Goal: Find specific page/section: Find specific page/section

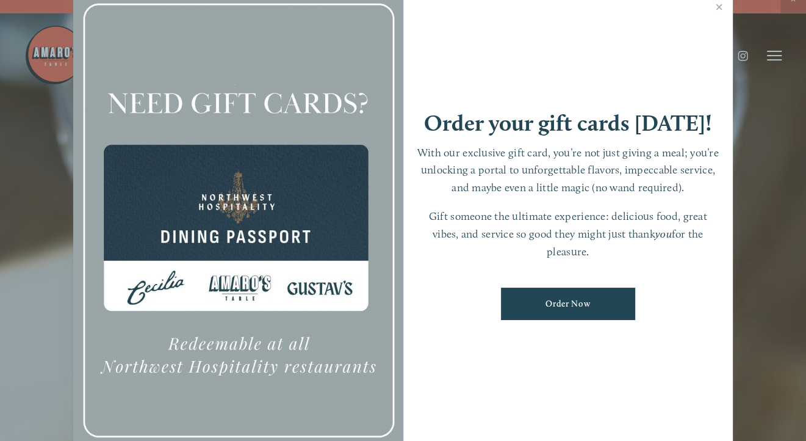
scroll to position [25, 0]
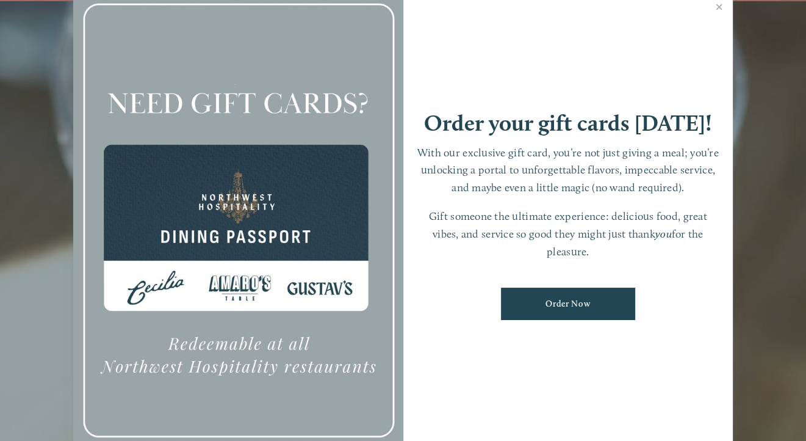
click at [719, 6] on link "Close" at bounding box center [720, 8] width 24 height 34
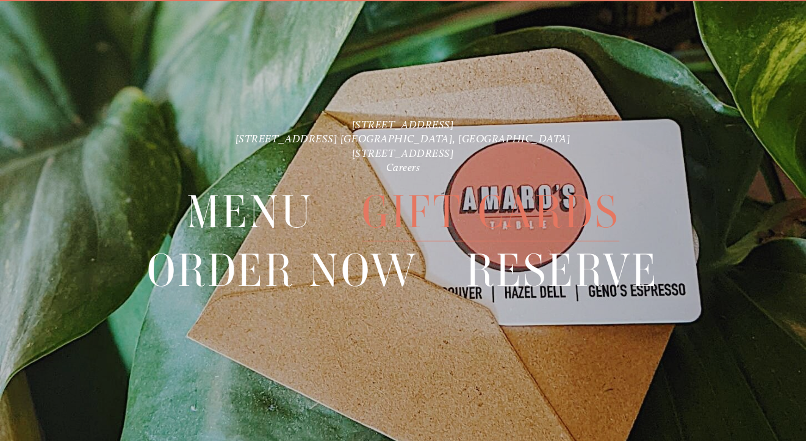
click at [347, 203] on div "Gift Cards" at bounding box center [491, 212] width 306 height 59
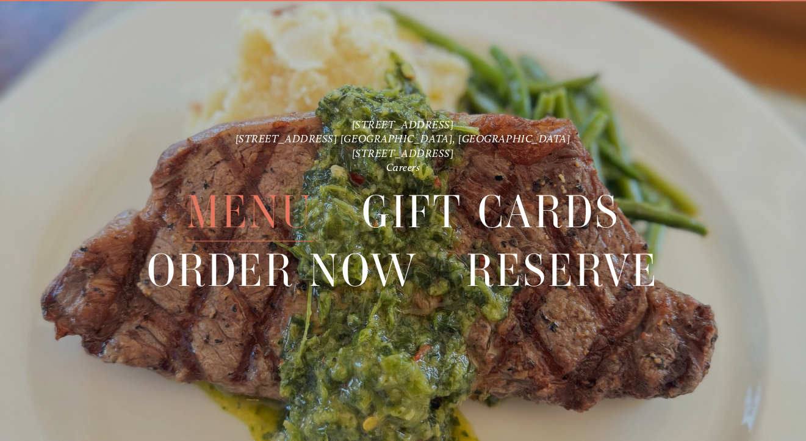
click at [236, 207] on span "Menu" at bounding box center [250, 212] width 127 height 59
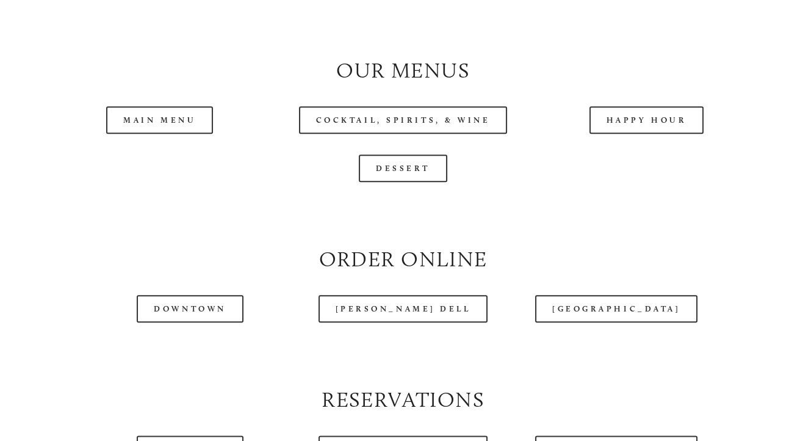
scroll to position [1160, 0]
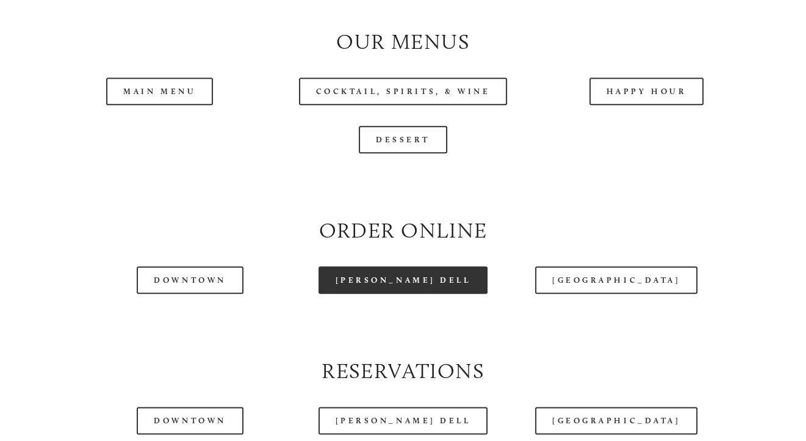
click at [427, 294] on link "[PERSON_NAME] Dell" at bounding box center [404, 279] width 170 height 27
